Goal: Task Accomplishment & Management: Use online tool/utility

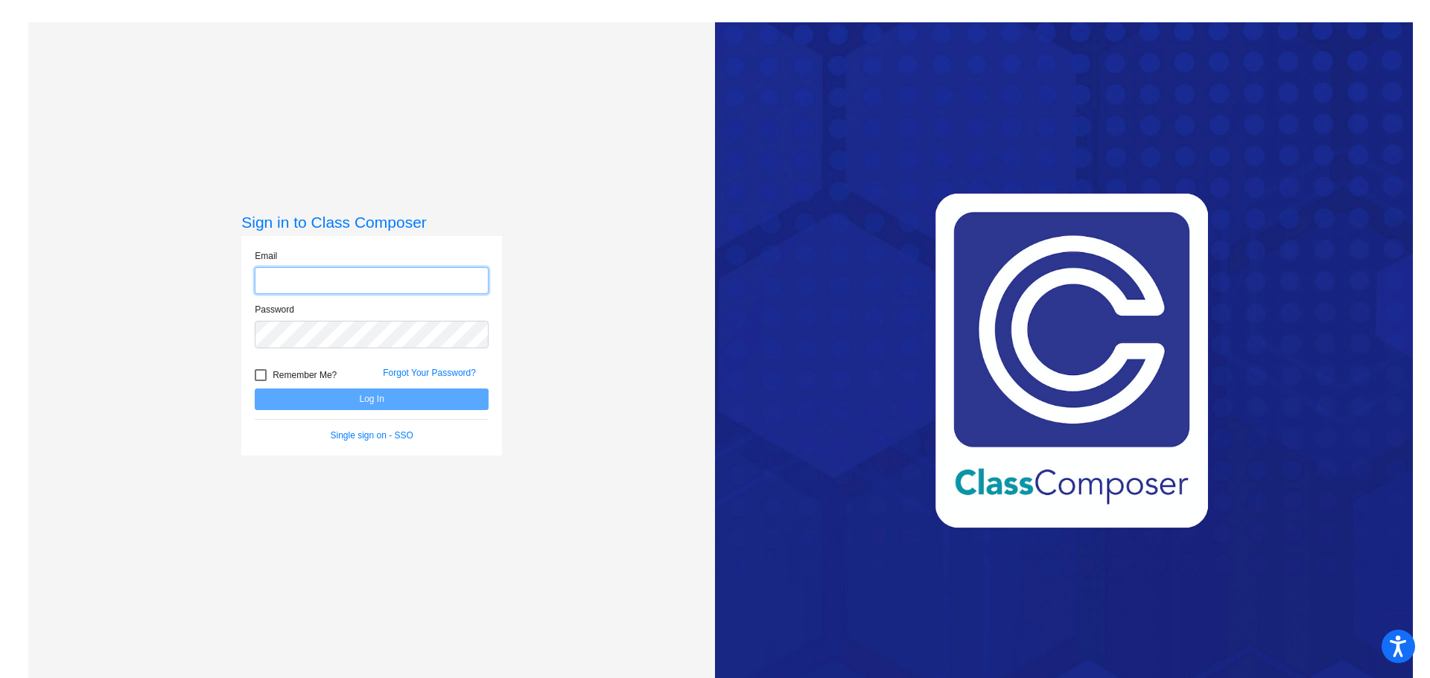
type input "[EMAIL_ADDRESS][DOMAIN_NAME]"
click at [370, 406] on button "Log In" at bounding box center [372, 400] width 234 height 22
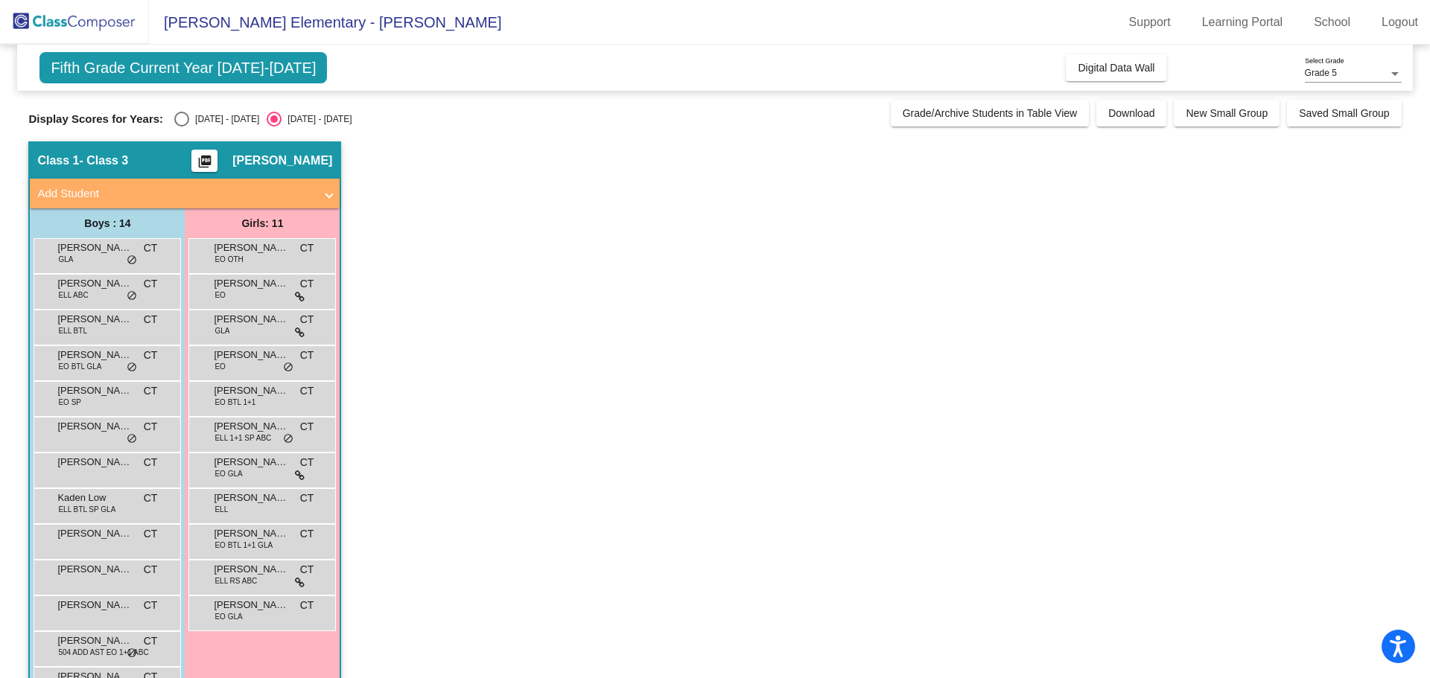
click at [202, 124] on div "[DATE] - [DATE]" at bounding box center [224, 118] width 70 height 13
click at [182, 127] on input "[DATE] - [DATE]" at bounding box center [181, 127] width 1 height 1
radio input "true"
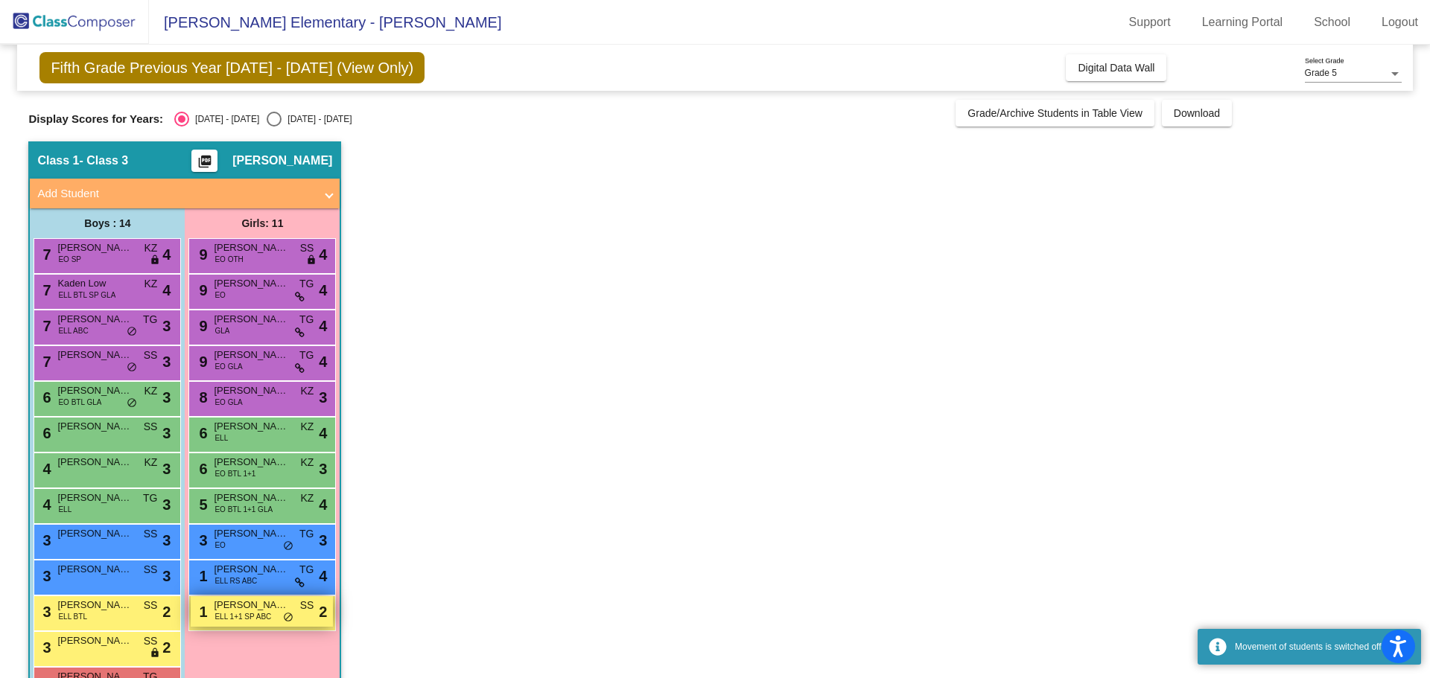
scroll to position [84, 0]
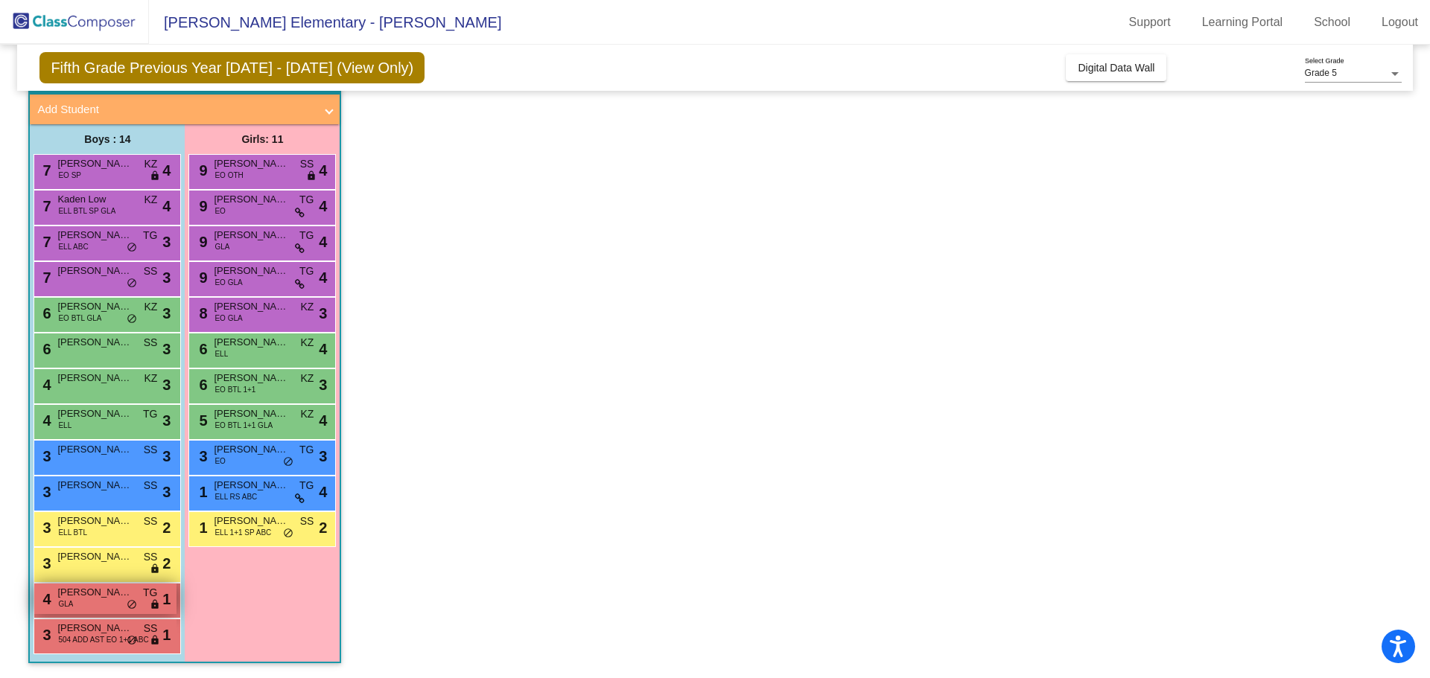
click at [99, 597] on span "[PERSON_NAME]" at bounding box center [94, 592] width 74 height 15
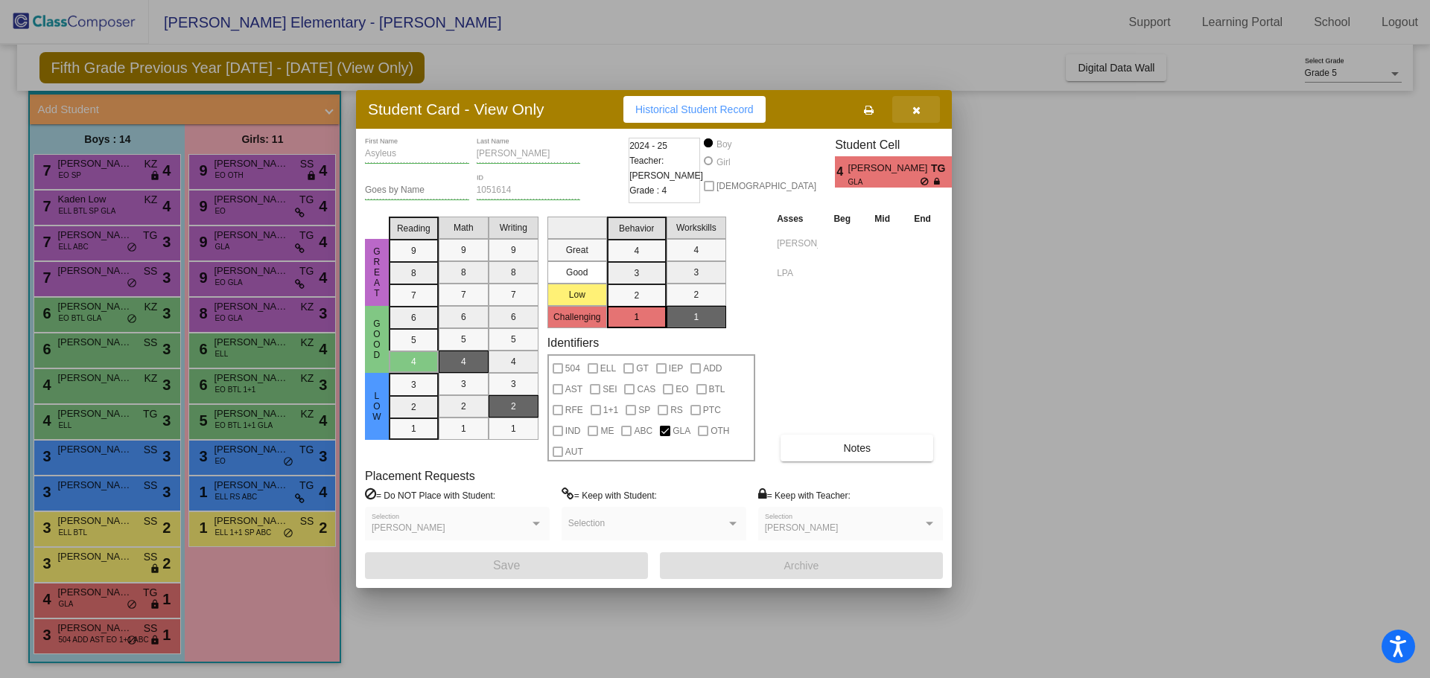
click at [909, 115] on button "button" at bounding box center [916, 109] width 48 height 27
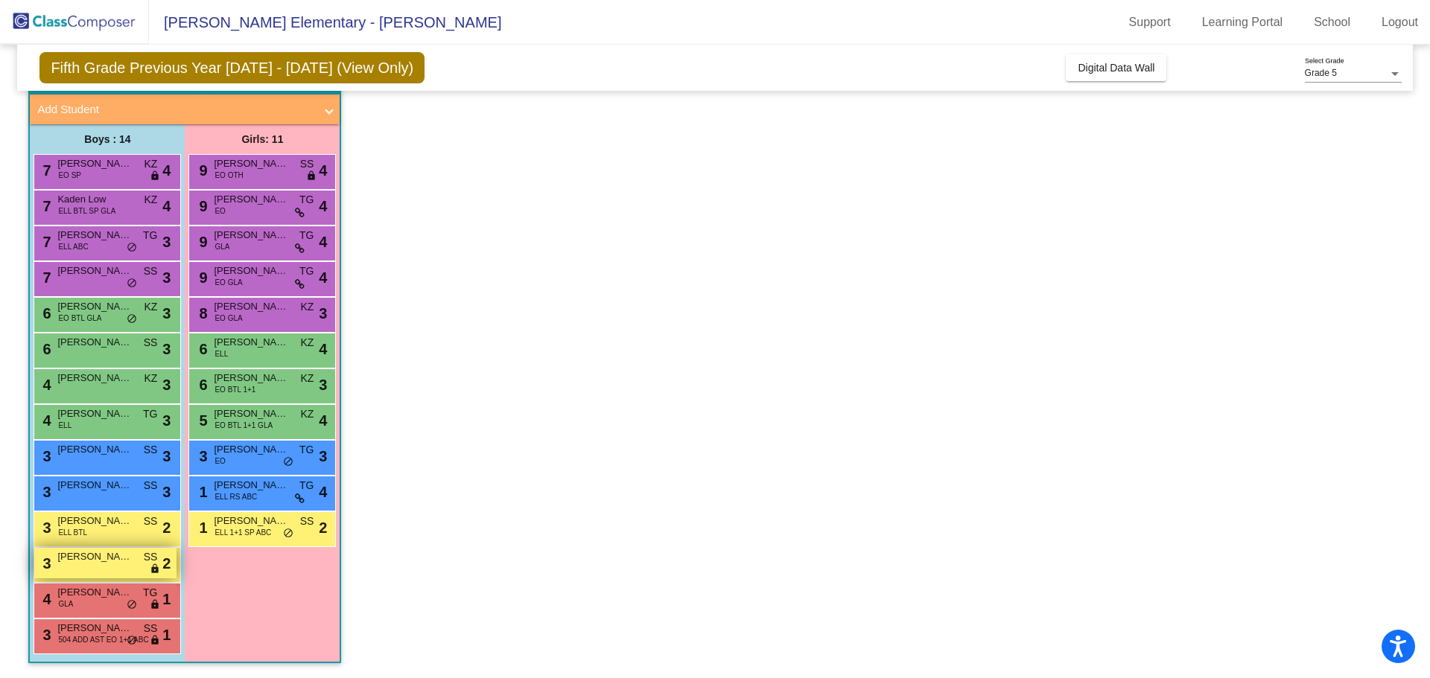
click at [88, 561] on span "[PERSON_NAME]" at bounding box center [94, 557] width 74 height 15
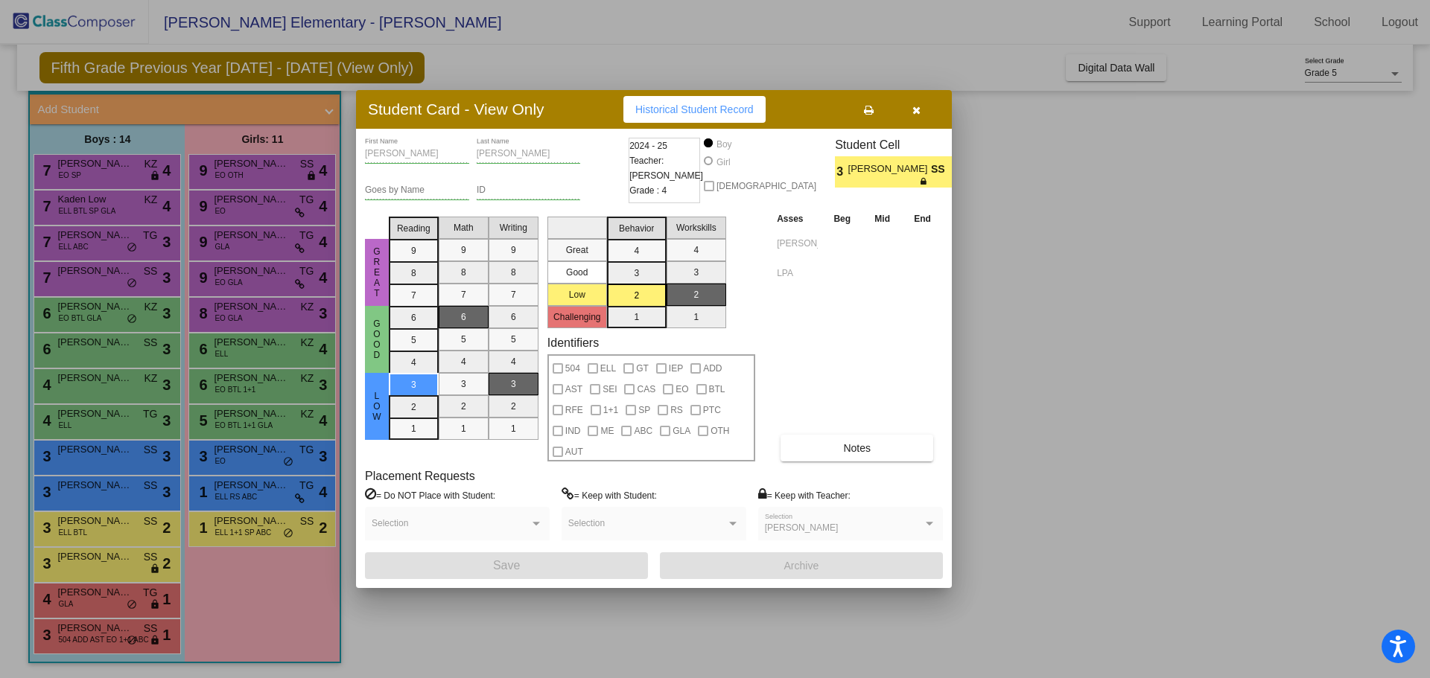
click at [924, 110] on button "button" at bounding box center [916, 109] width 48 height 27
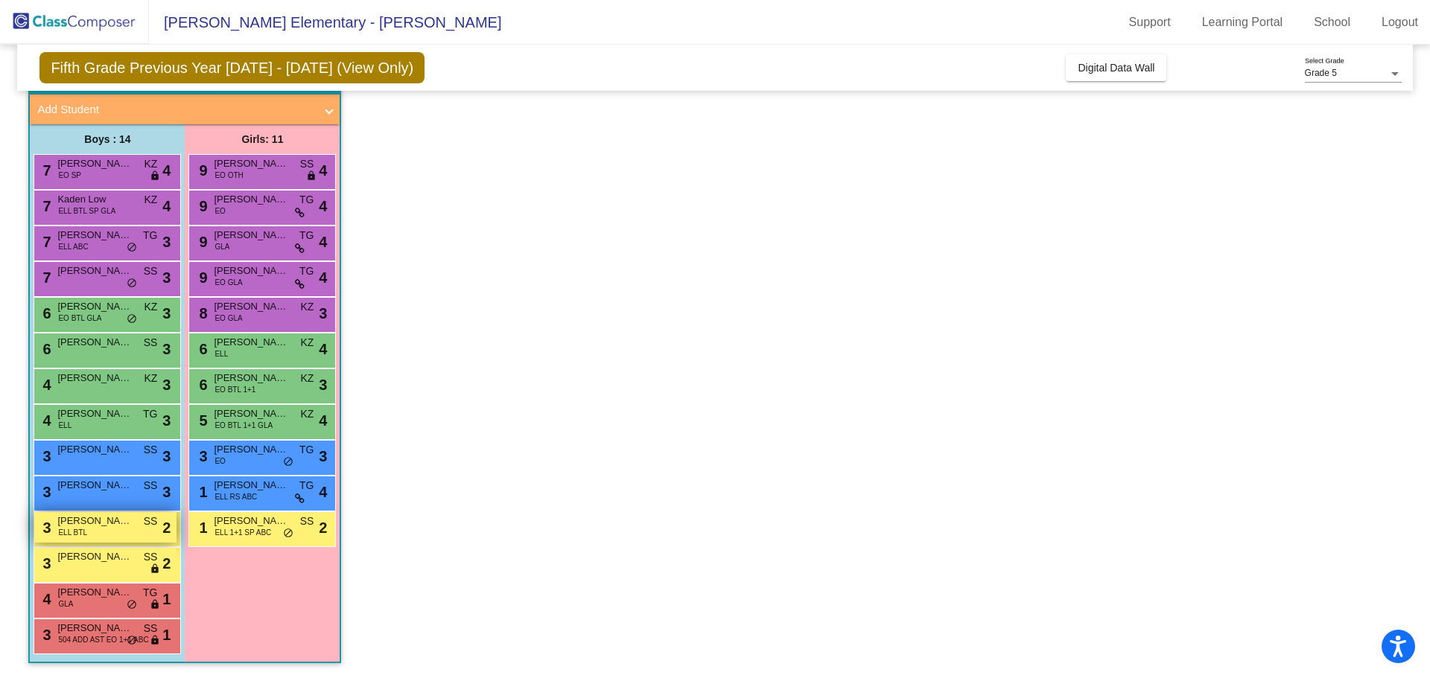
click at [116, 532] on div "3 [PERSON_NAME] ELL BTL SS lock do_not_disturb_alt 2" at bounding box center [105, 527] width 142 height 31
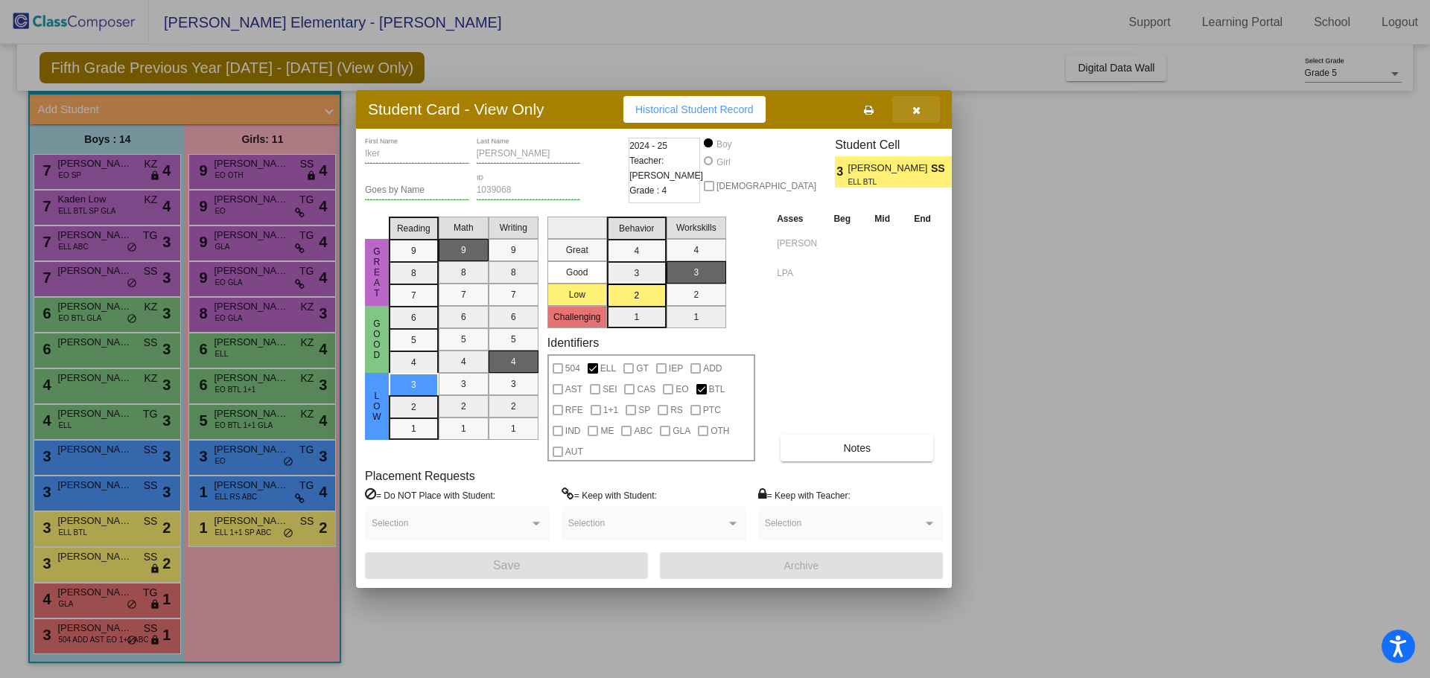
click at [928, 108] on button "button" at bounding box center [916, 109] width 48 height 27
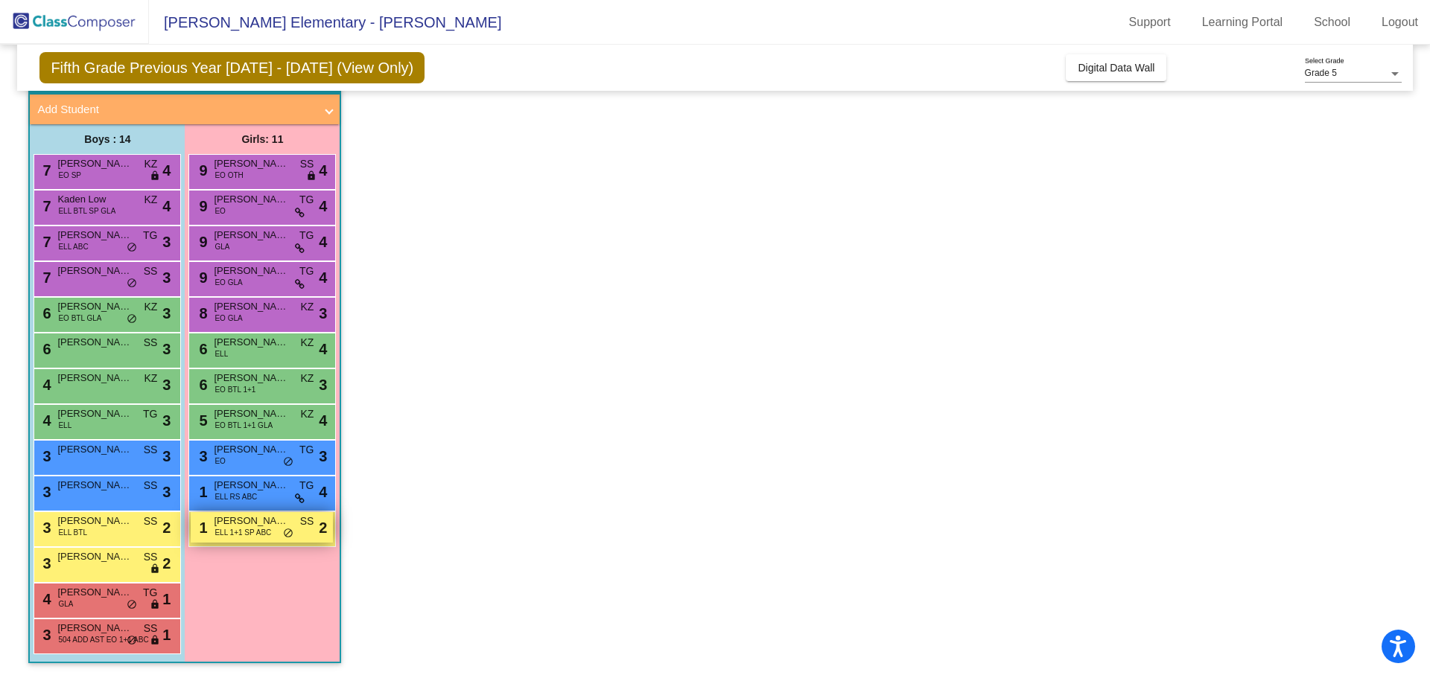
click at [263, 541] on div "1 [PERSON_NAME] ELL 1+1 SP ABC SS lock do_not_disturb_alt 2" at bounding box center [262, 527] width 142 height 31
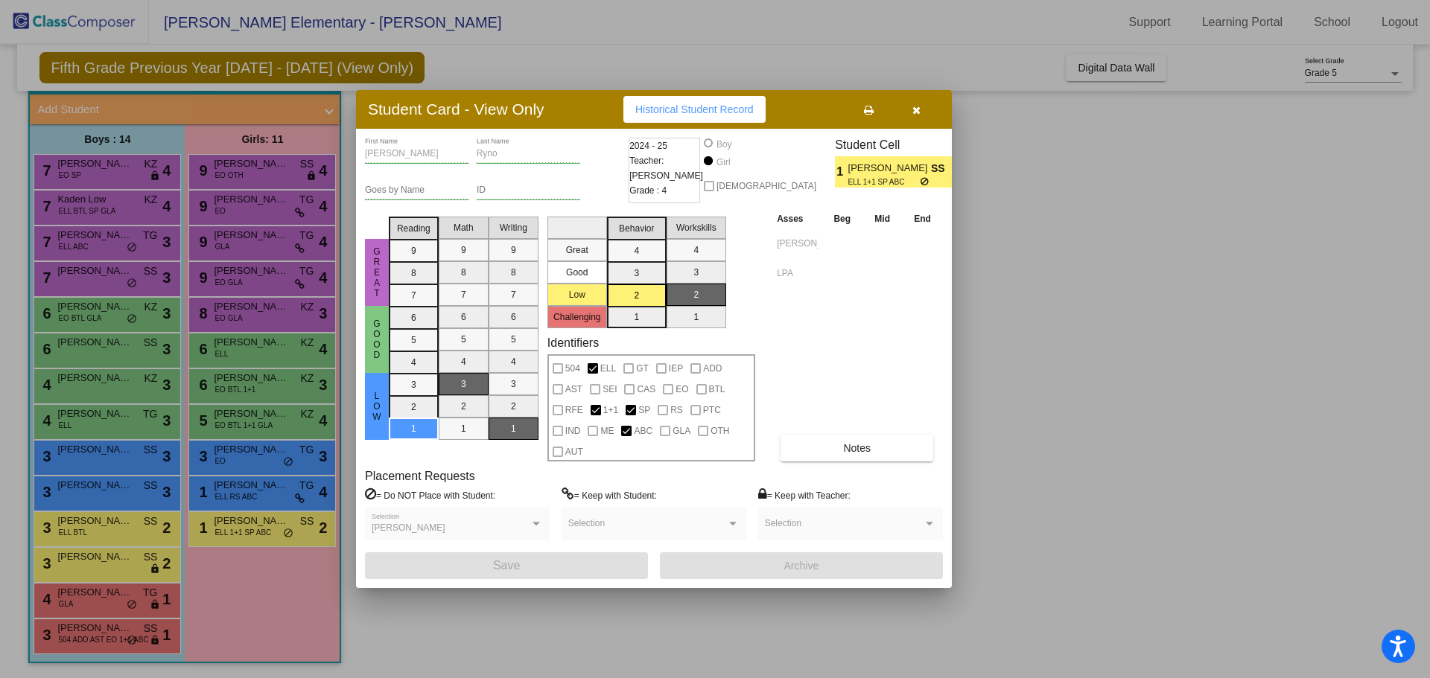
click at [908, 115] on button "button" at bounding box center [916, 109] width 48 height 27
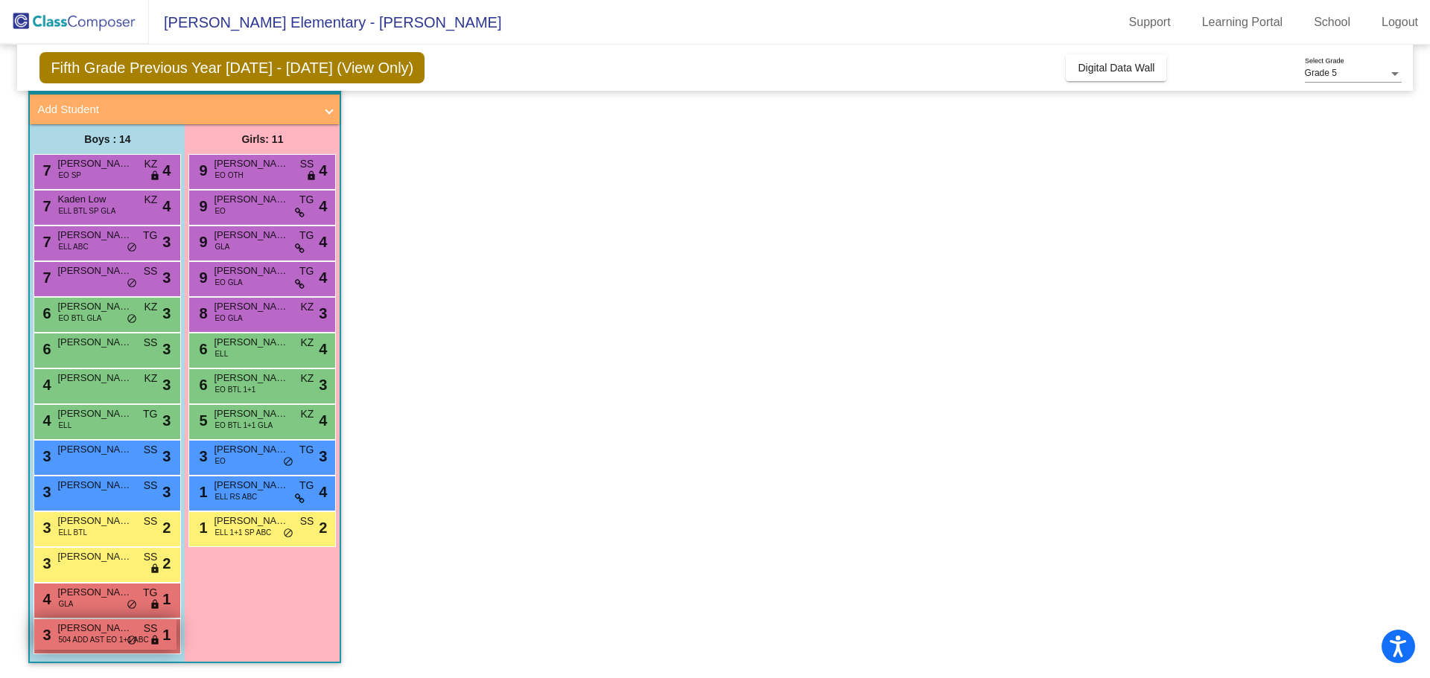
click at [98, 624] on span "[PERSON_NAME]" at bounding box center [94, 628] width 74 height 15
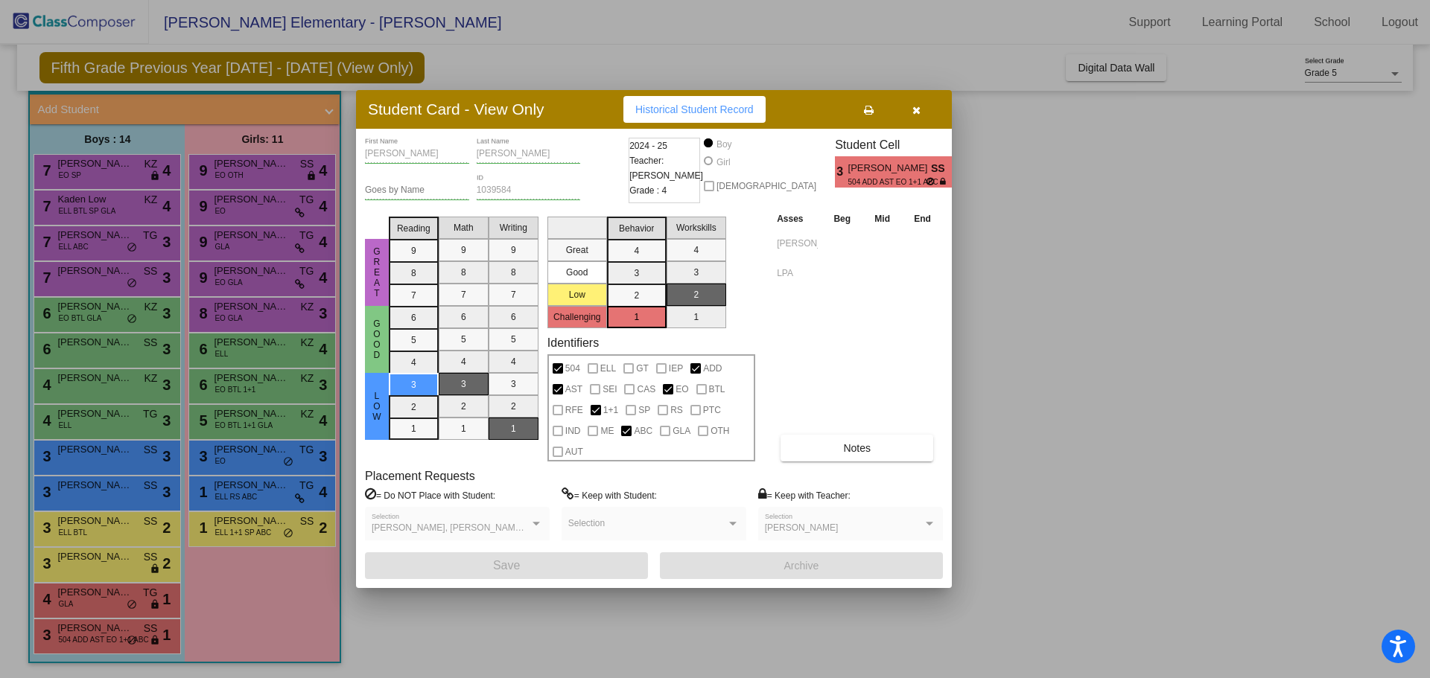
click at [917, 107] on icon "button" at bounding box center [916, 110] width 8 height 10
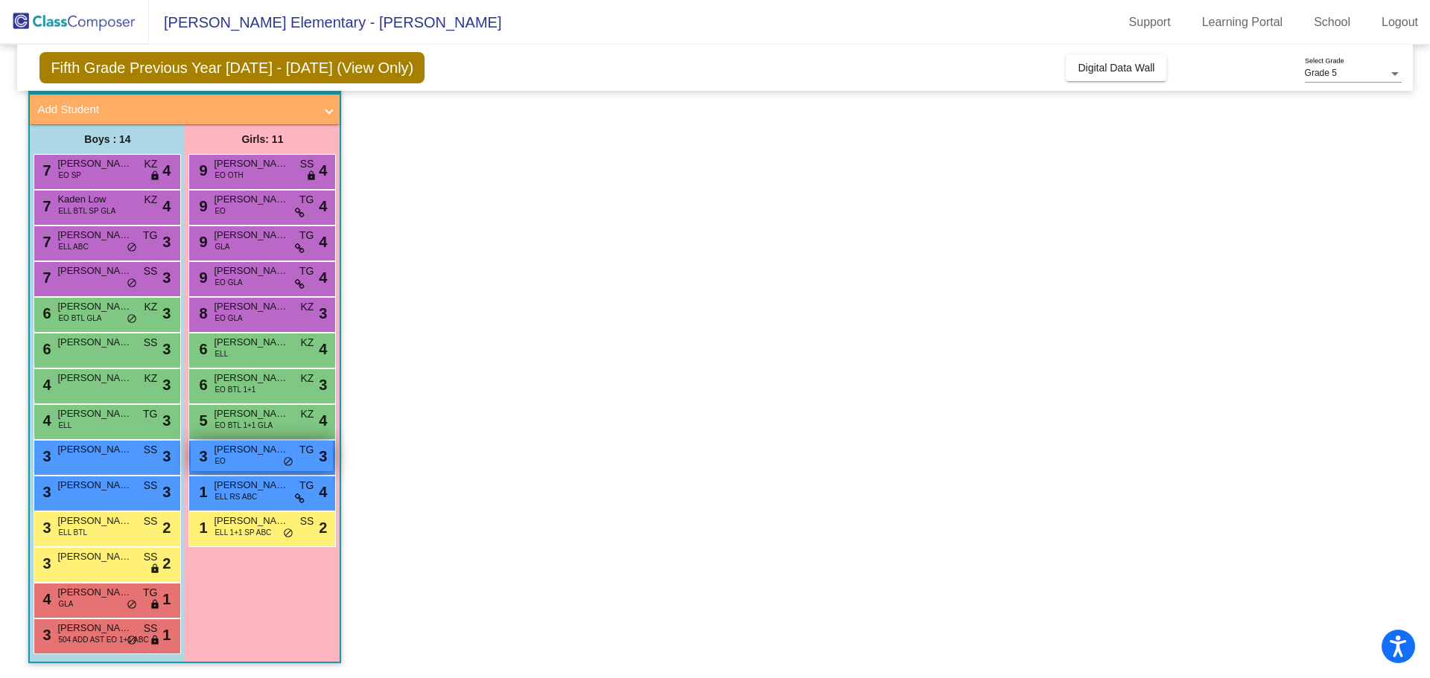
click at [198, 453] on span "3" at bounding box center [201, 456] width 12 height 16
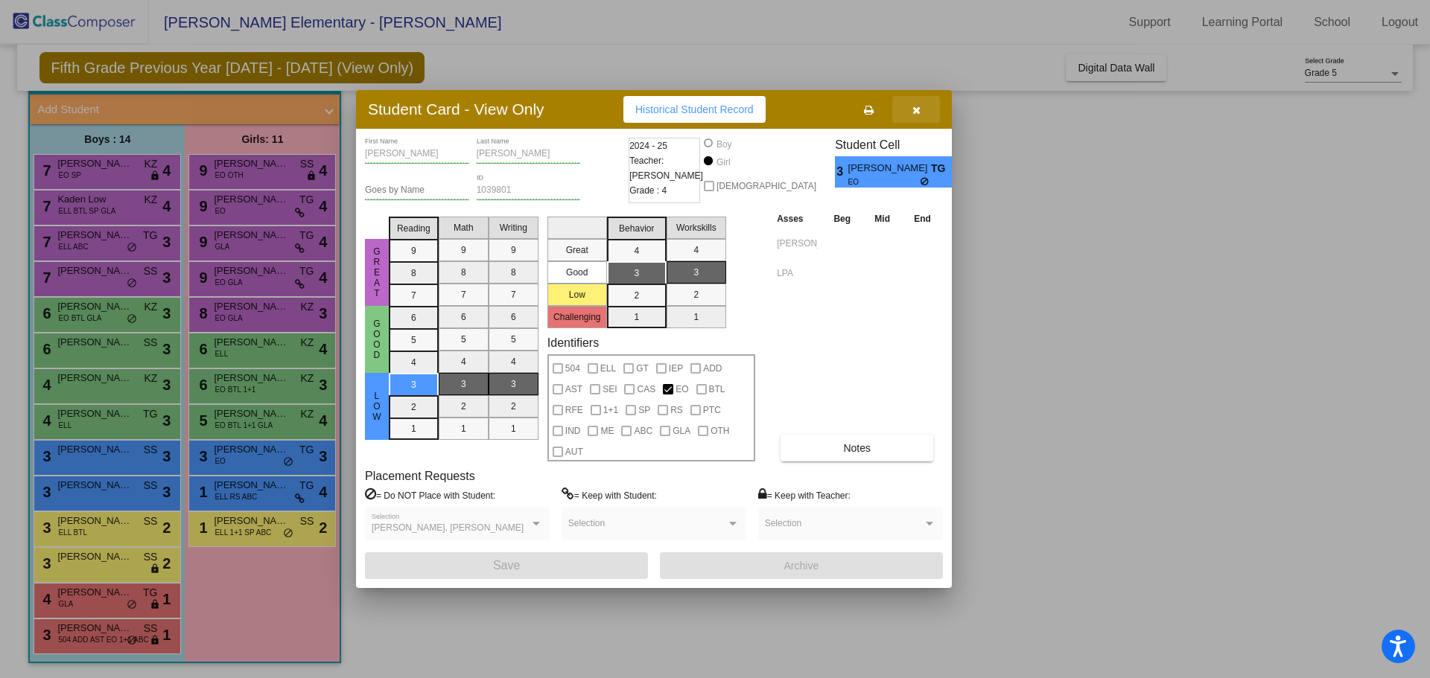
drag, startPoint x: 927, startPoint y: 112, endPoint x: 826, endPoint y: 242, distance: 164.6
click at [927, 112] on button "button" at bounding box center [916, 109] width 48 height 27
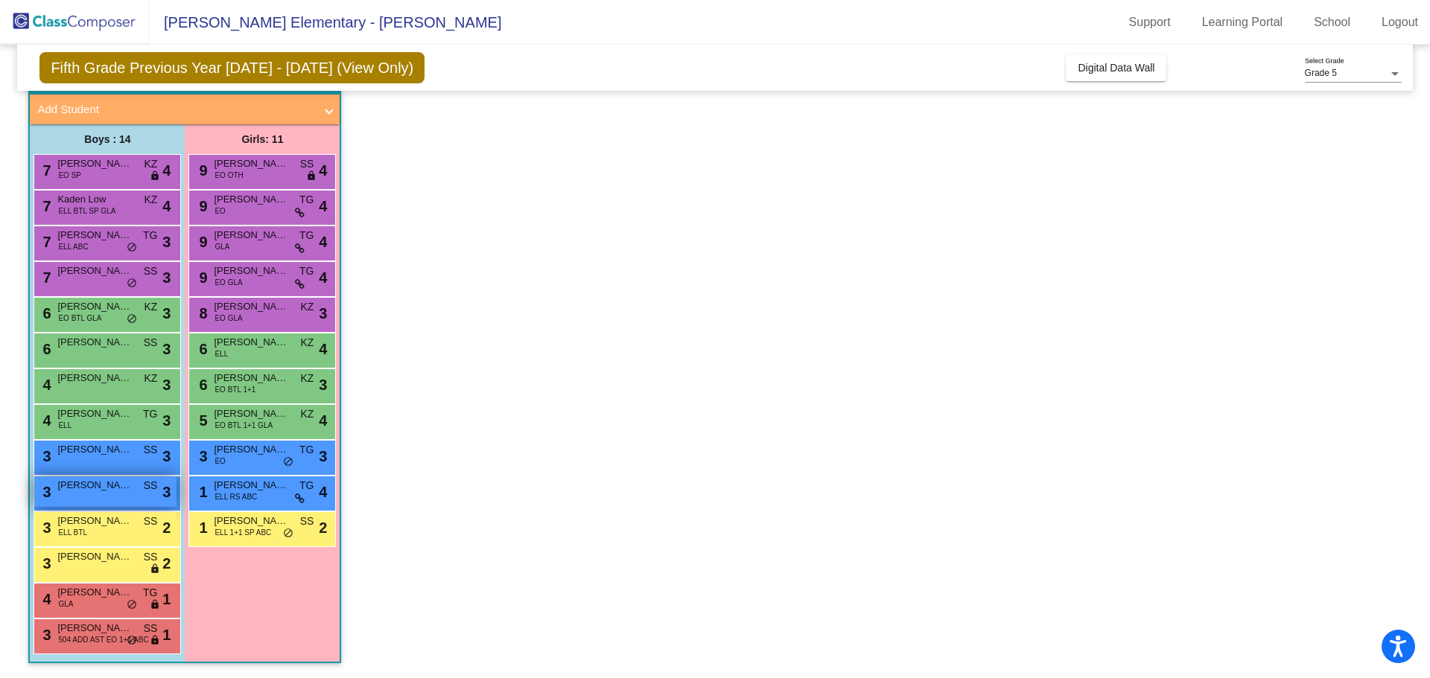
click at [54, 502] on div "3 [PERSON_NAME] SS lock do_not_disturb_alt 3" at bounding box center [105, 492] width 142 height 31
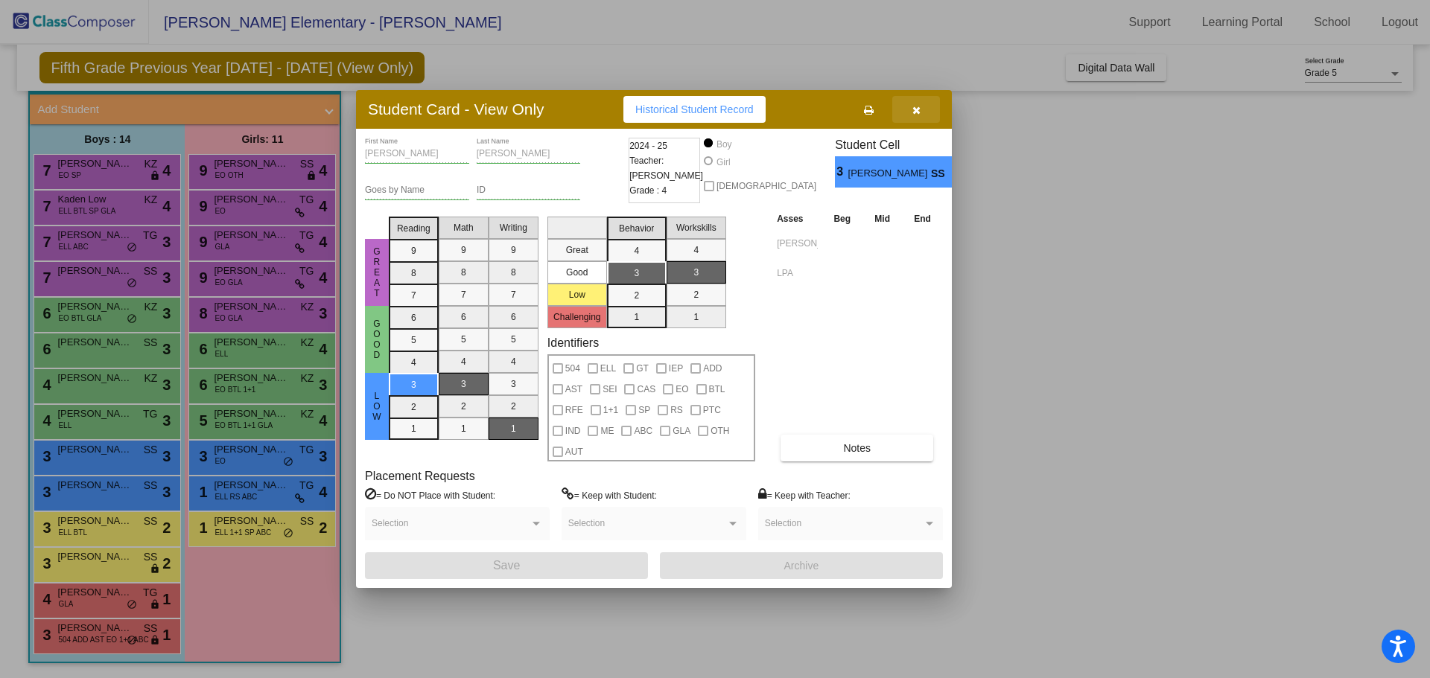
click at [926, 114] on button "button" at bounding box center [916, 109] width 48 height 27
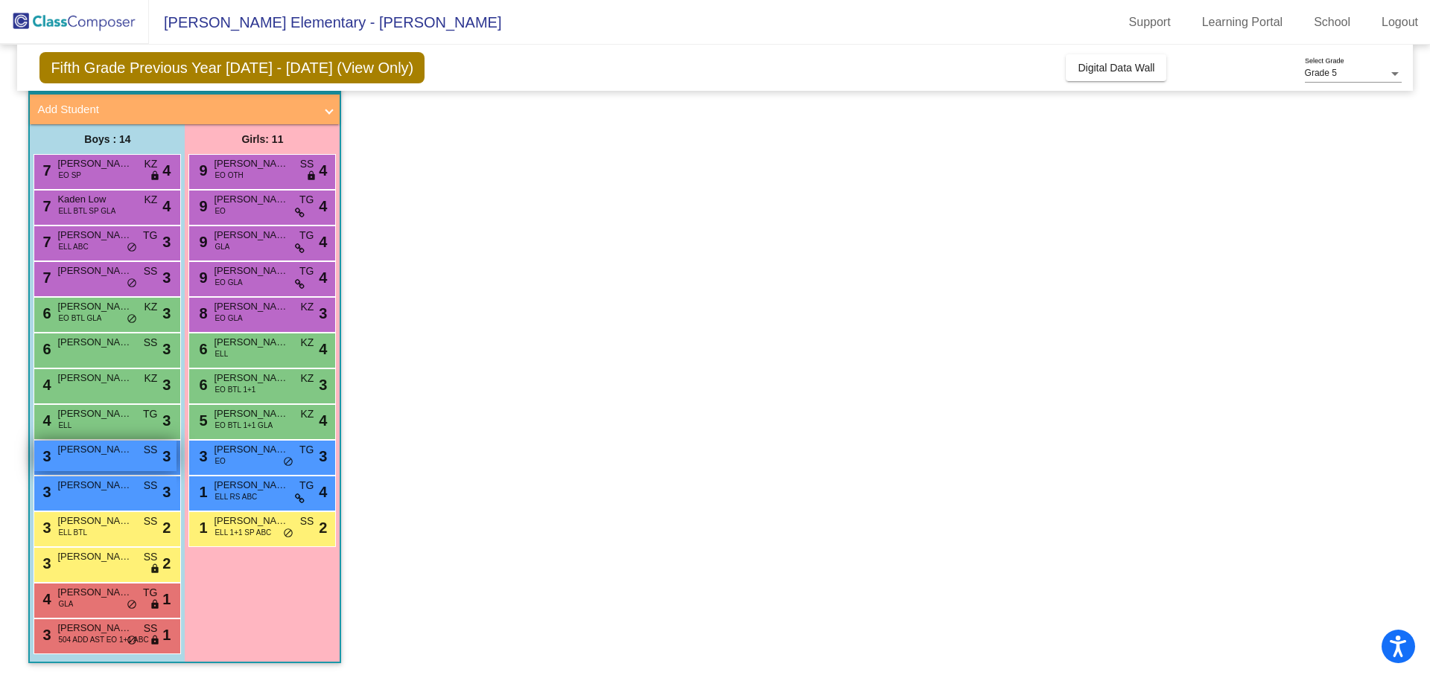
click at [63, 453] on span "[PERSON_NAME]" at bounding box center [94, 449] width 74 height 15
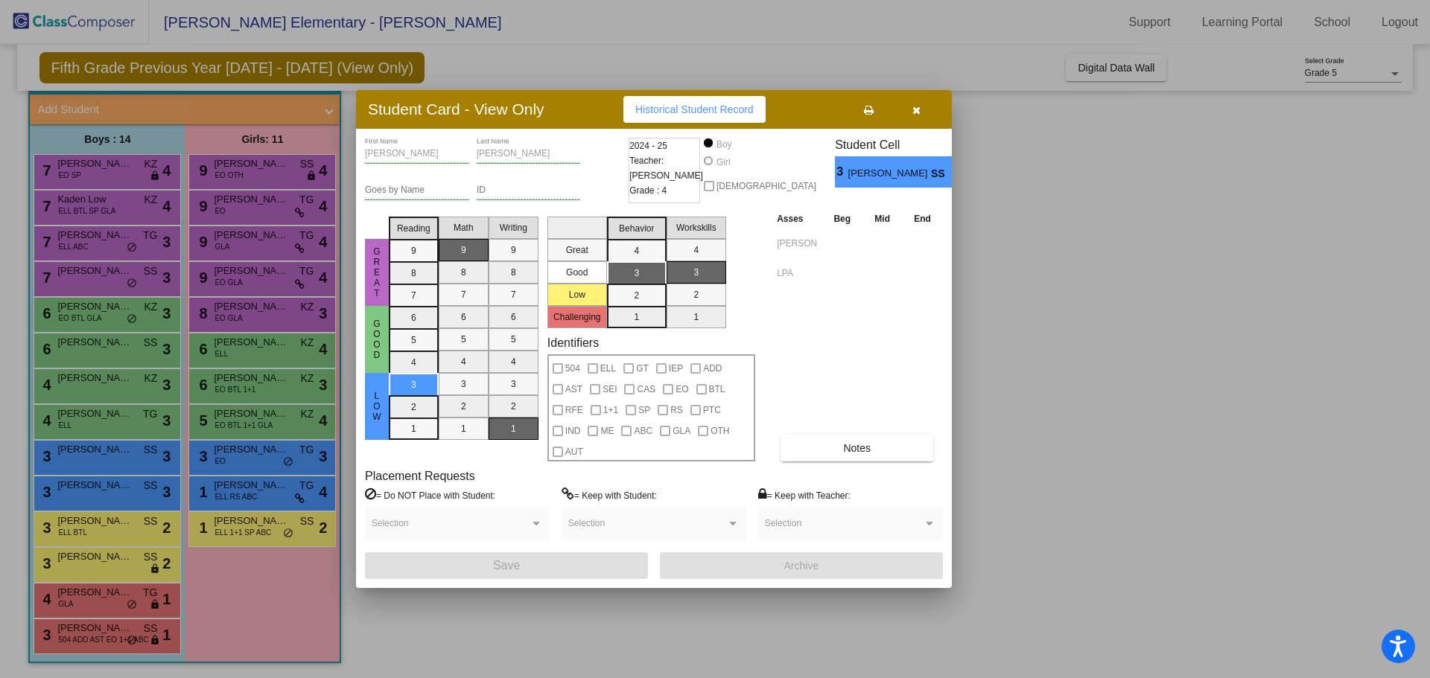
drag, startPoint x: 912, startPoint y: 108, endPoint x: 919, endPoint y: 103, distance: 8.1
click at [914, 107] on icon "button" at bounding box center [916, 110] width 8 height 10
